Goal: Complete application form

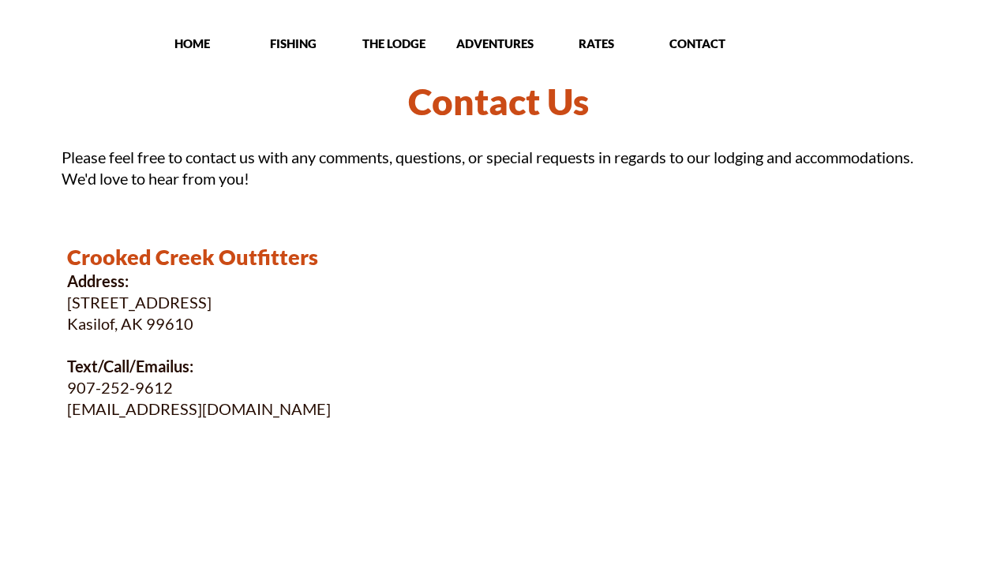
scroll to position [654, 0]
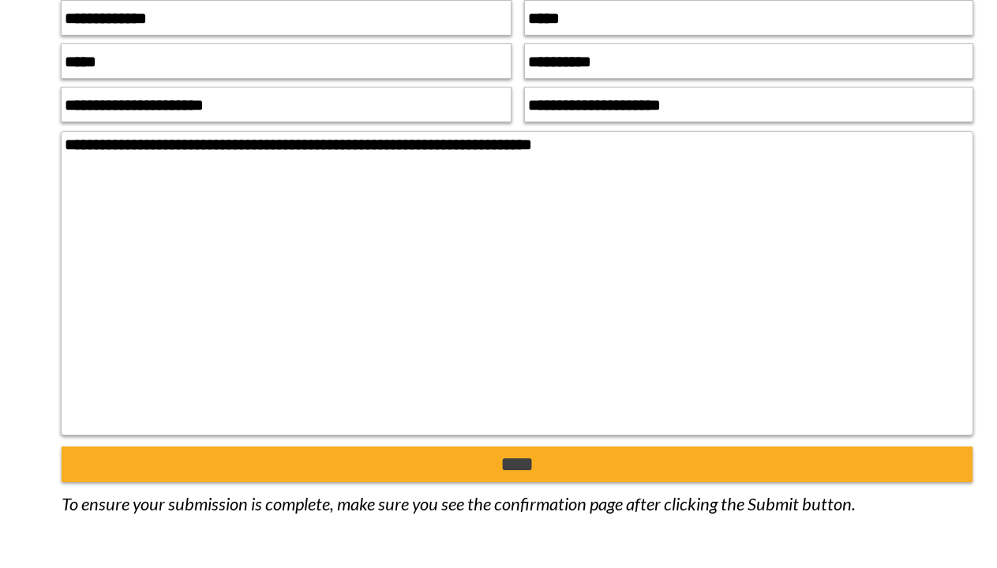
type input "**********"
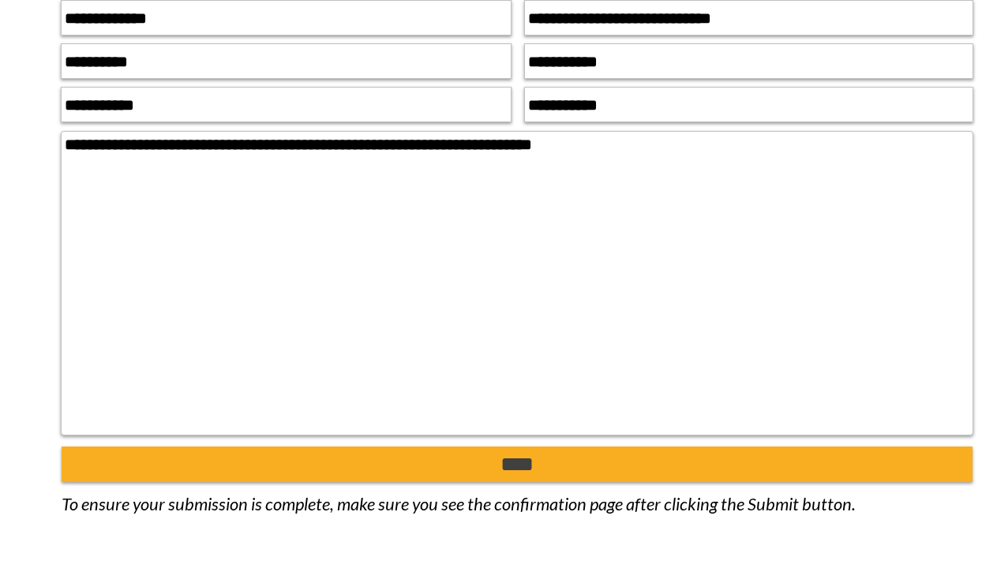
type input "**********"
type textarea "**********"
